Goal: Find specific page/section: Find specific page/section

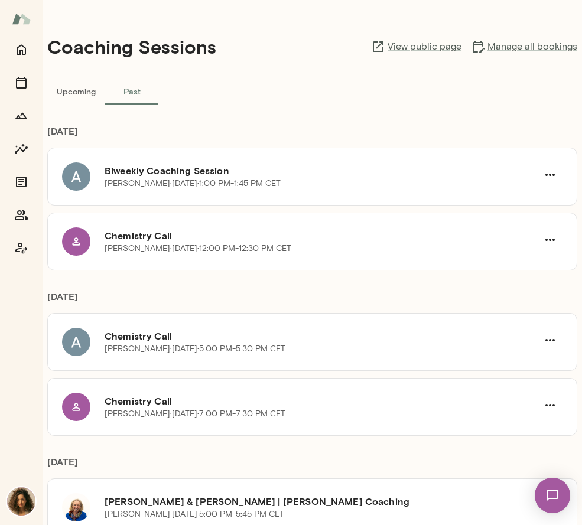
scroll to position [2, 0]
click at [24, 47] on icon "Home" at bounding box center [21, 50] width 14 height 14
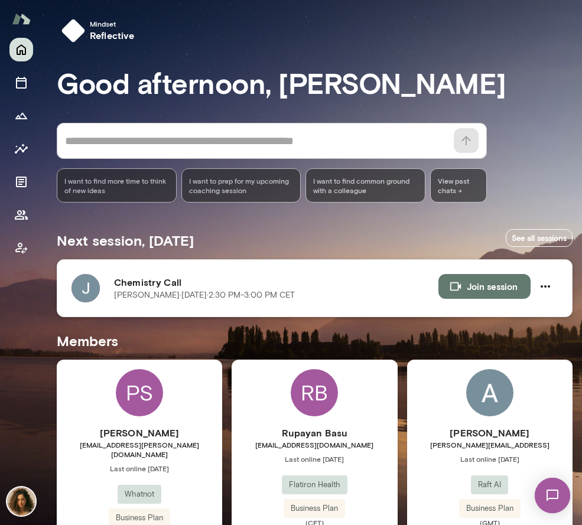
click at [135, 296] on p "[PERSON_NAME][DATE] · 2:30 PM-3:00 PM CET" at bounding box center [204, 295] width 181 height 12
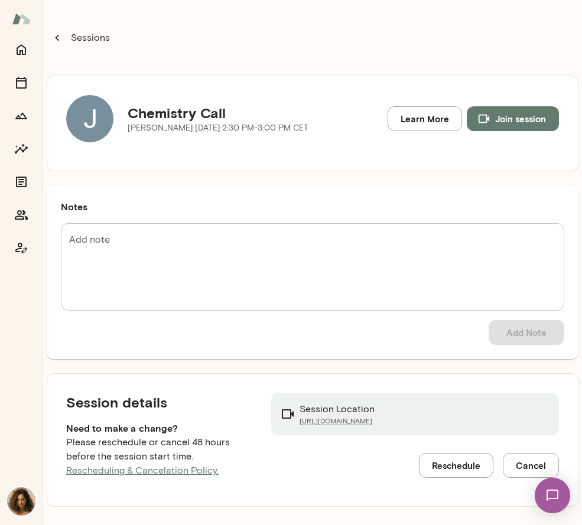
click at [54, 37] on icon "button" at bounding box center [57, 37] width 13 height 13
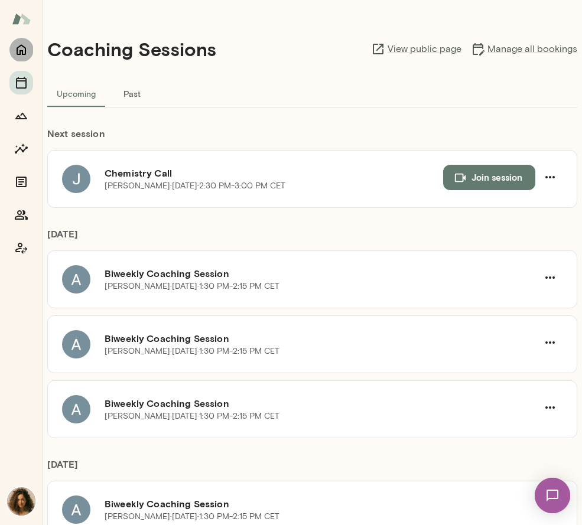
click at [17, 52] on icon "Home" at bounding box center [21, 50] width 9 height 11
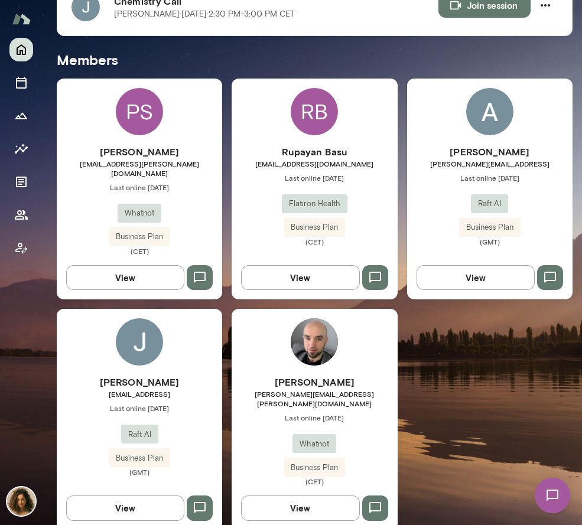
scroll to position [282, 0]
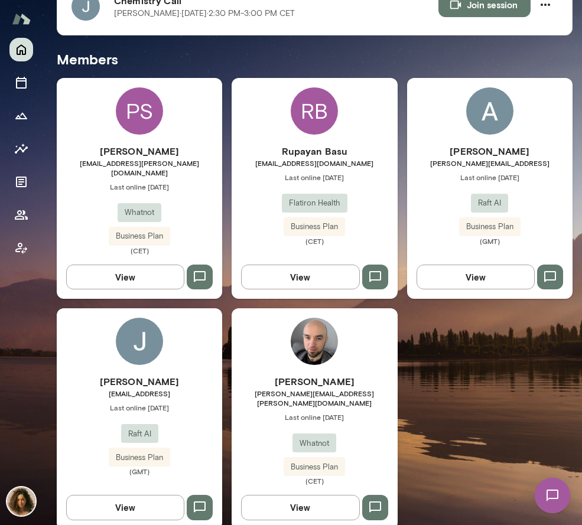
click at [158, 374] on h6 "[PERSON_NAME]" at bounding box center [139, 381] width 165 height 14
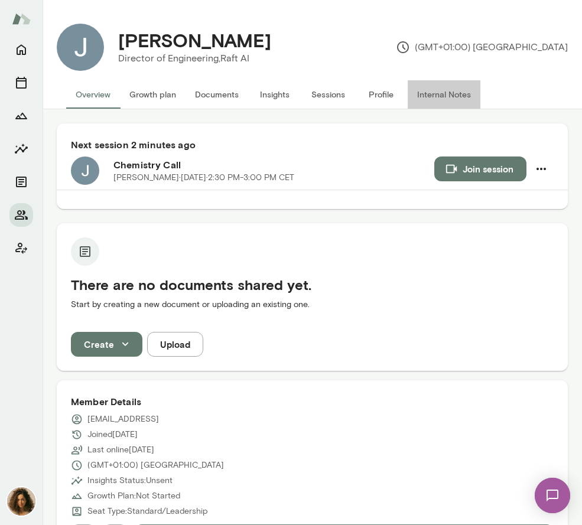
click at [434, 93] on button "Internal Notes" at bounding box center [443, 94] width 73 height 28
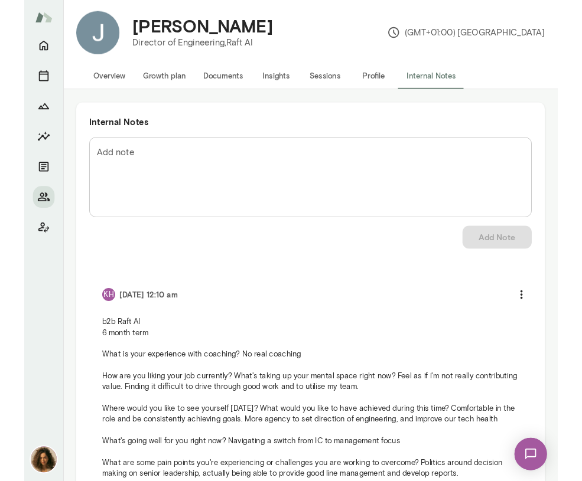
scroll to position [15, 0]
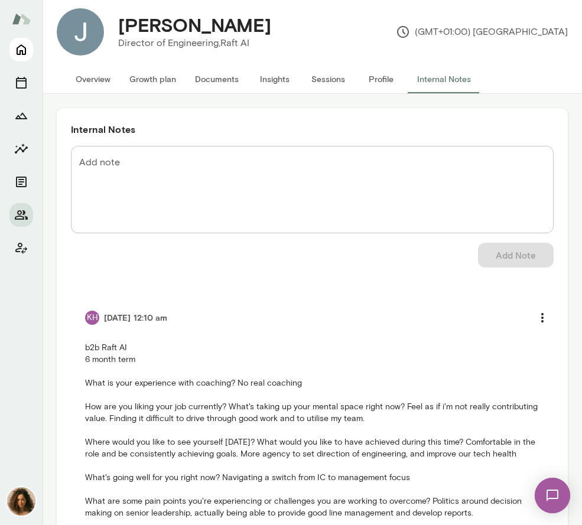
click at [19, 51] on icon "Home" at bounding box center [21, 50] width 9 height 11
